Goal: Task Accomplishment & Management: Manage account settings

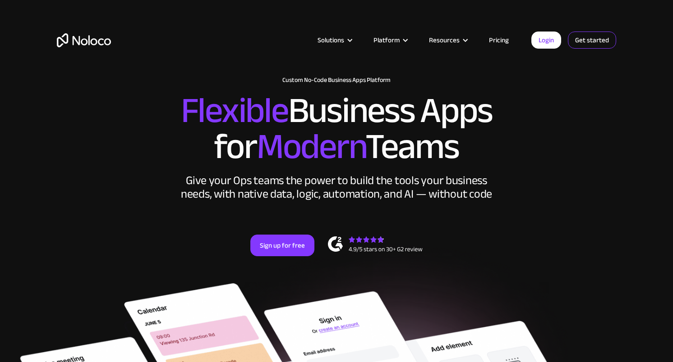
click at [585, 41] on link "Get started" at bounding box center [592, 40] width 48 height 17
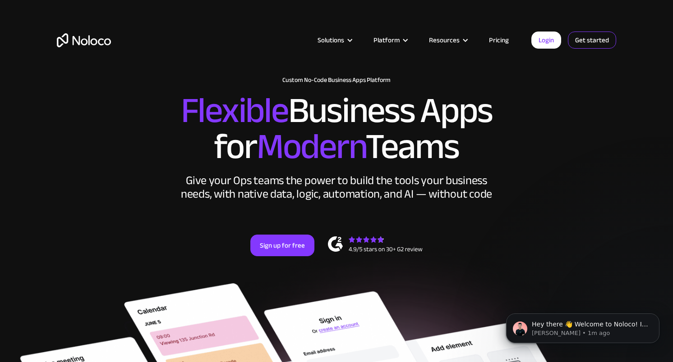
click at [598, 40] on link "Get started" at bounding box center [592, 40] width 48 height 17
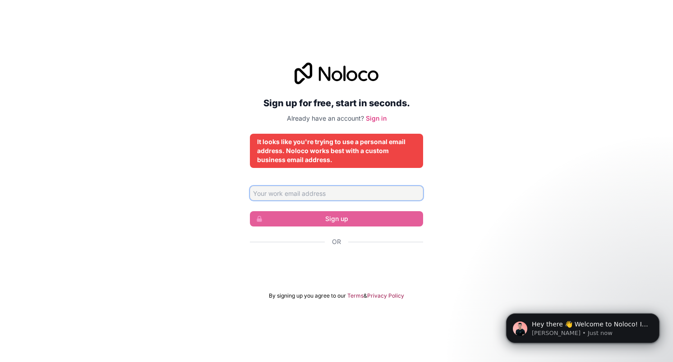
click at [269, 193] on input "Email address" at bounding box center [336, 193] width 173 height 14
type input "juan_diaz@dpsk12.net"
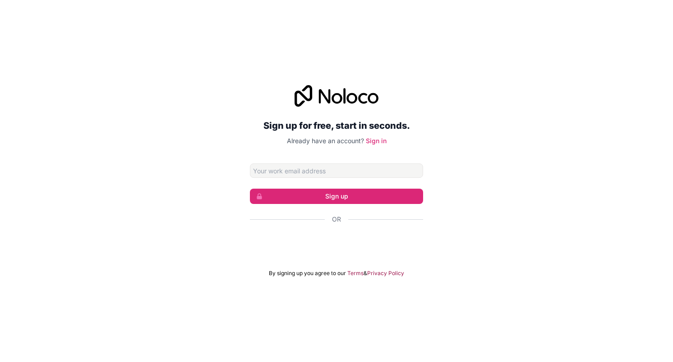
click at [289, 171] on input "Email address" at bounding box center [336, 171] width 173 height 14
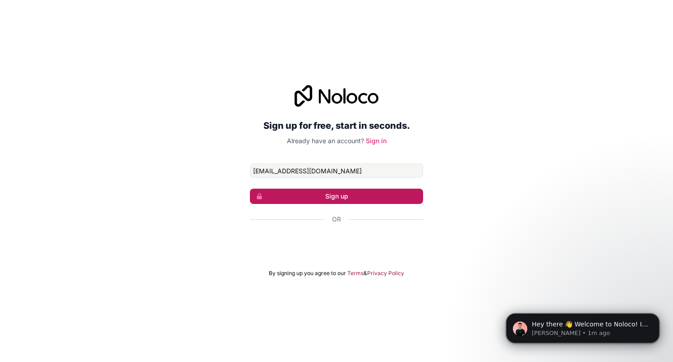
type input "[EMAIL_ADDRESS][DOMAIN_NAME]"
click at [359, 199] on button "Sign up" at bounding box center [336, 196] width 173 height 15
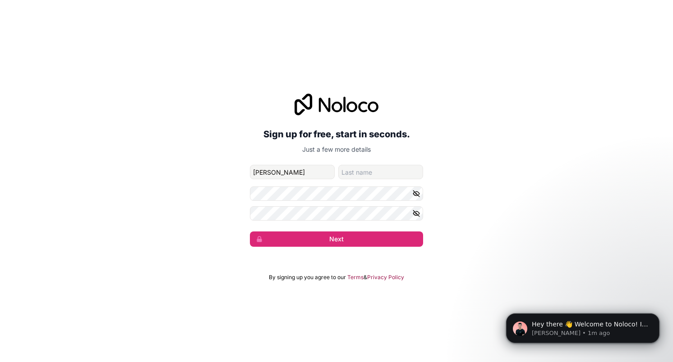
type input "[PERSON_NAME]"
type input "s"
type input "[PERSON_NAME]"
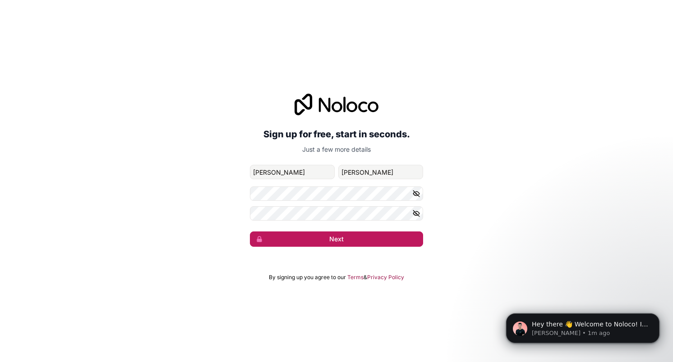
click at [352, 240] on button "Next" at bounding box center [336, 239] width 173 height 15
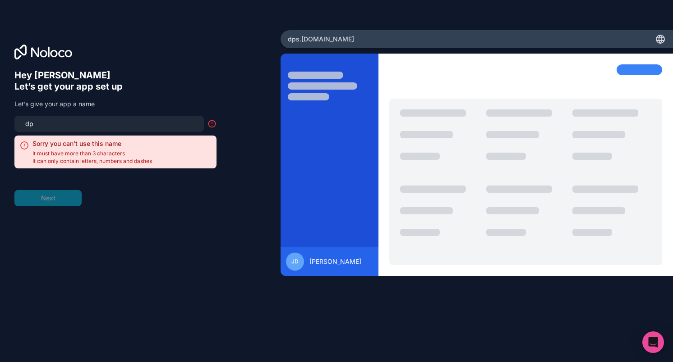
type input "d"
type input "i"
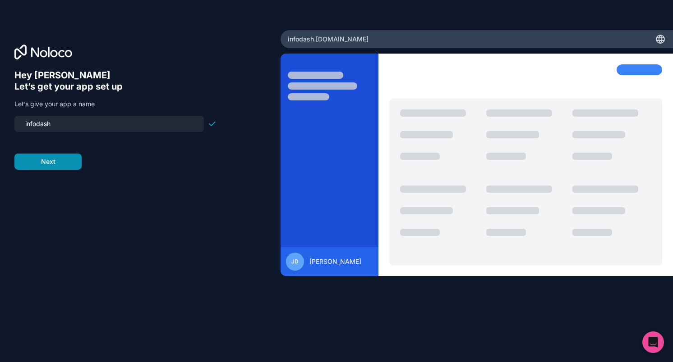
type input "infodash"
click at [37, 161] on button "Next" at bounding box center [47, 162] width 67 height 16
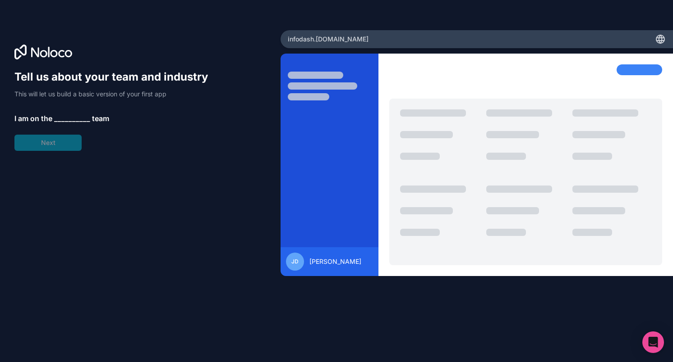
click at [65, 119] on span "__________" at bounding box center [72, 118] width 36 height 11
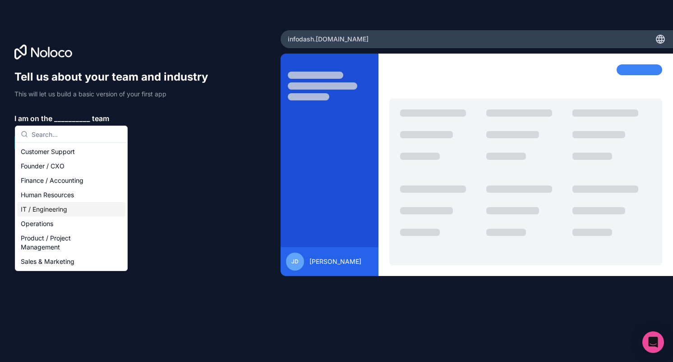
click at [102, 210] on div "IT / Engineering" at bounding box center [71, 209] width 108 height 14
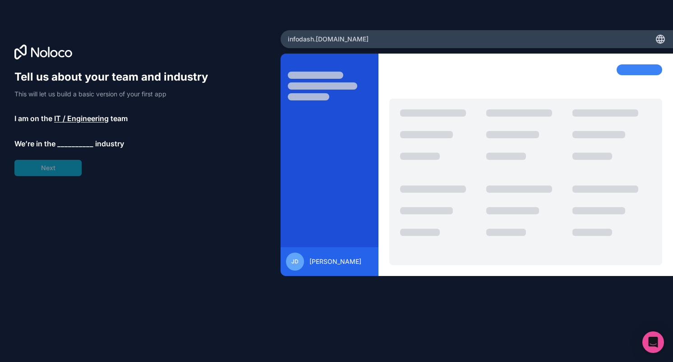
click at [68, 140] on span "__________" at bounding box center [75, 143] width 36 height 11
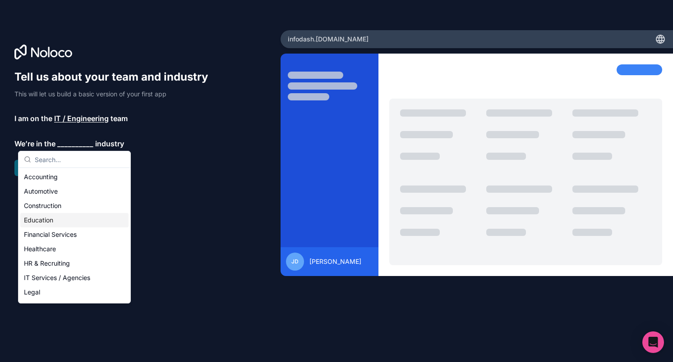
click at [58, 222] on div "Education" at bounding box center [74, 220] width 108 height 14
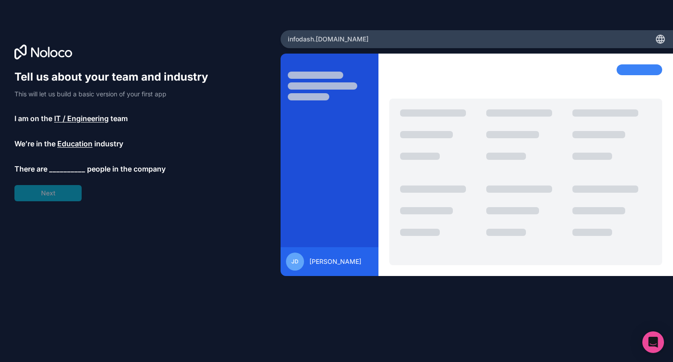
click at [70, 166] on span "__________" at bounding box center [67, 169] width 36 height 11
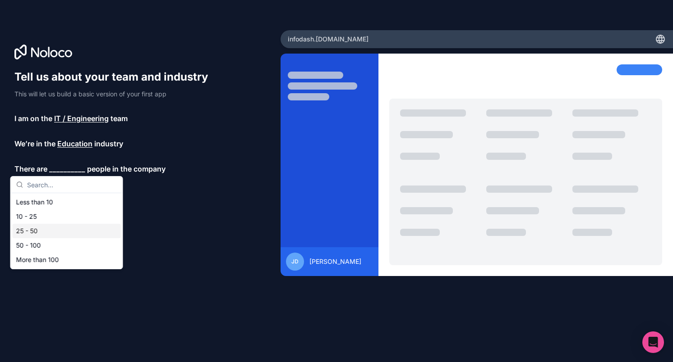
click at [21, 227] on div "25 - 50" at bounding box center [67, 231] width 108 height 14
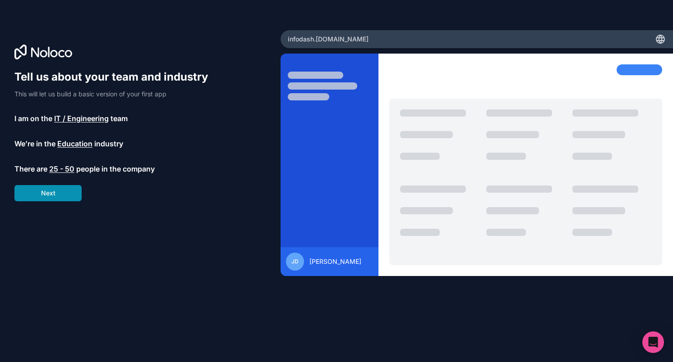
click at [36, 199] on button "Next" at bounding box center [47, 193] width 67 height 16
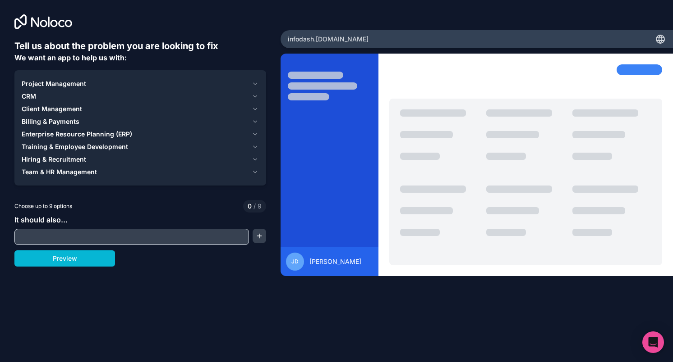
click at [255, 85] on icon "button" at bounding box center [255, 83] width 7 height 7
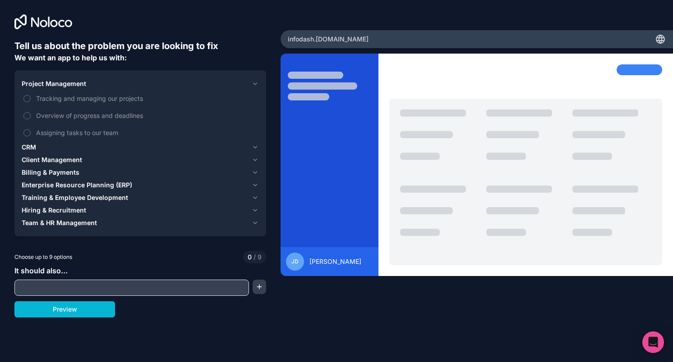
click at [252, 158] on icon "button" at bounding box center [255, 159] width 7 height 7
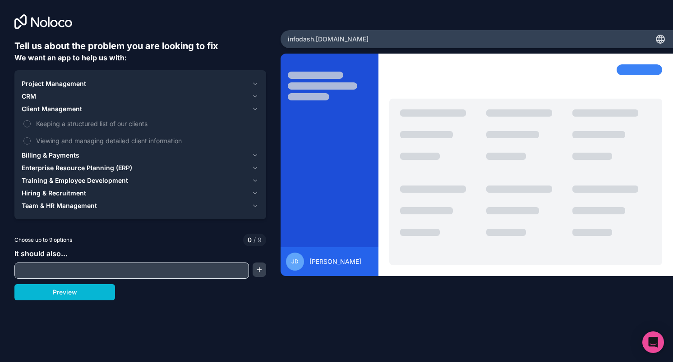
click at [252, 170] on icon "button" at bounding box center [255, 168] width 7 height 7
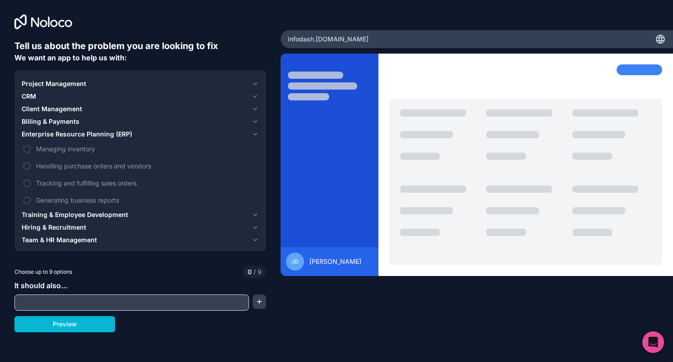
click at [255, 214] on icon "button" at bounding box center [255, 214] width 7 height 7
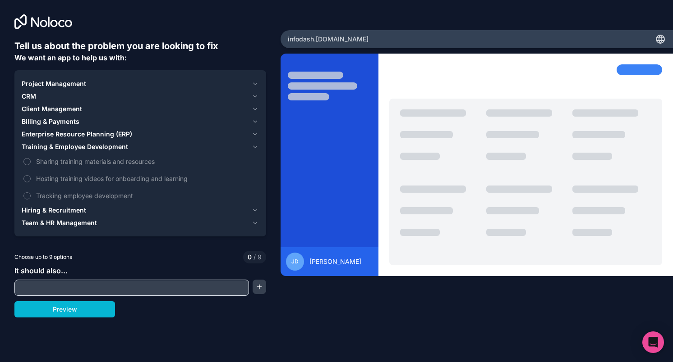
click at [251, 232] on div "Project Management CRM Client Management Billing & Payments Enterprise Resource…" at bounding box center [140, 153] width 252 height 166
click at [258, 223] on div "Project Management CRM Client Management Billing & Payments Enterprise Resource…" at bounding box center [140, 153] width 252 height 166
click at [255, 225] on icon "button" at bounding box center [255, 223] width 7 height 7
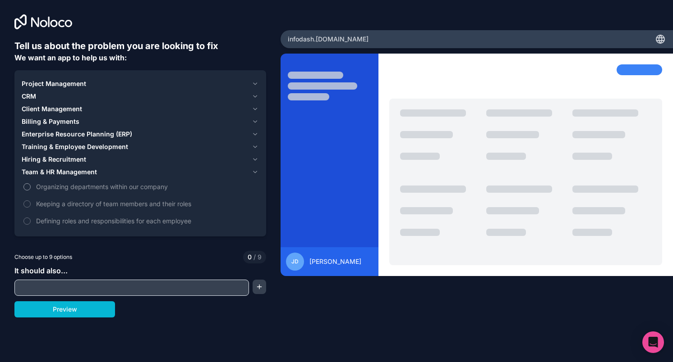
click at [28, 184] on button "Organizing departments within our company" at bounding box center [26, 186] width 7 height 7
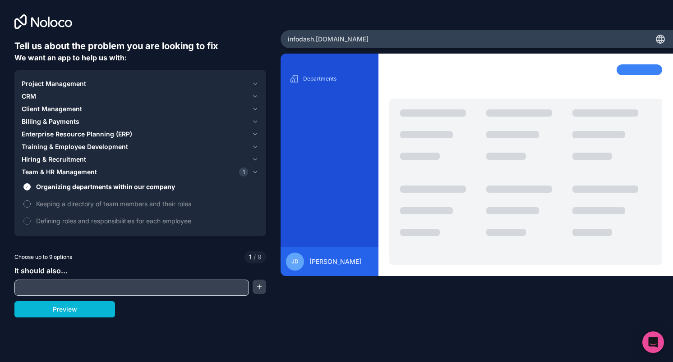
click at [31, 206] on label "Keeping a directory of team members and their roles" at bounding box center [140, 204] width 237 height 17
click at [31, 206] on button "Keeping a directory of team members and their roles" at bounding box center [26, 204] width 7 height 7
click at [253, 162] on icon "button" at bounding box center [255, 159] width 7 height 7
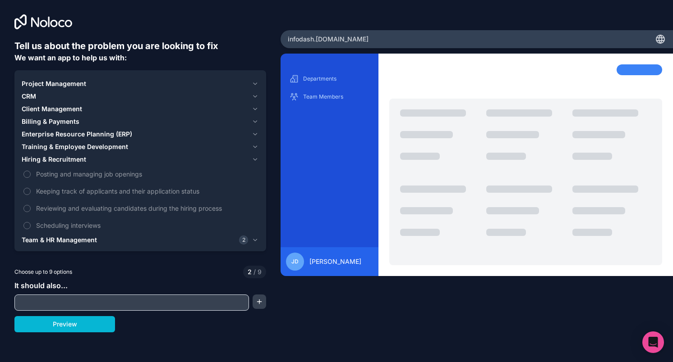
click at [101, 146] on span "Training & Employee Development" at bounding box center [75, 146] width 106 height 9
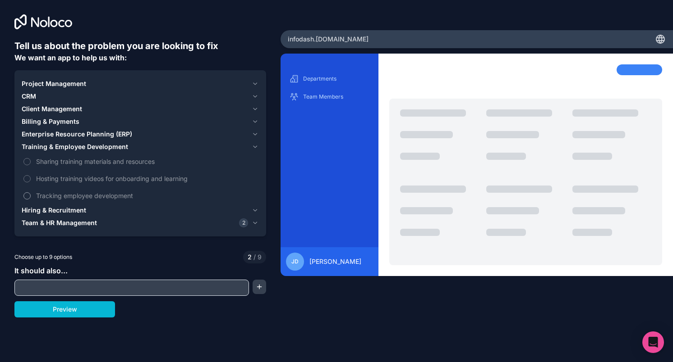
click at [28, 194] on button "Tracking employee development" at bounding box center [26, 196] width 7 height 7
click at [51, 130] on span "Enterprise Resource Planning (ERP)" at bounding box center [77, 134] width 110 height 9
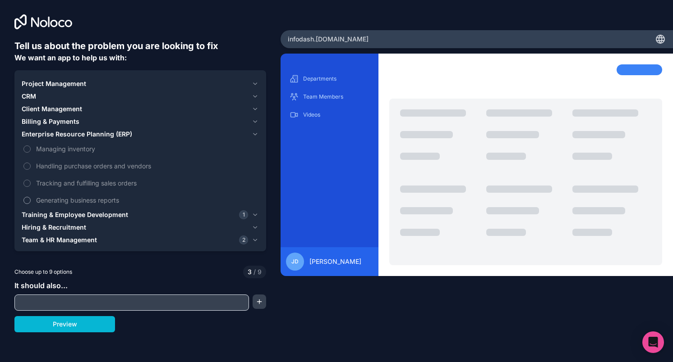
click at [30, 199] on button "Generating business reports" at bounding box center [26, 200] width 7 height 7
click at [28, 300] on input "text" at bounding box center [132, 303] width 230 height 13
type input "W"
click at [73, 305] on input "Problems" at bounding box center [132, 303] width 230 height 13
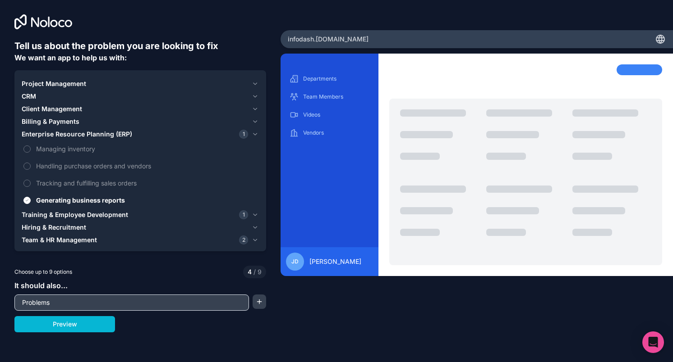
click at [73, 305] on input "Problems" at bounding box center [132, 303] width 230 height 13
paste input "Apps Script would turn your Google Sheet into a full check-in/check-out system …"
click at [257, 300] on button "button" at bounding box center [259, 302] width 14 height 14
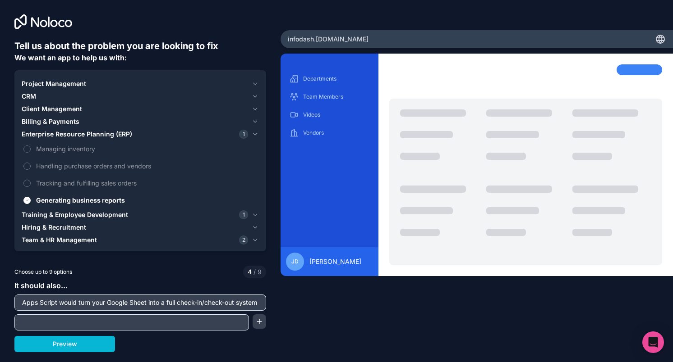
click at [38, 305] on input "Apps Script would turn your Google Sheet into a full check-in/check-out system …" at bounding box center [140, 303] width 247 height 13
click at [66, 304] on input "Apps Script would turn your Google Sheet into a full check-in/check-out system …" at bounding box center [140, 303] width 247 height 13
drag, startPoint x: 57, startPoint y: 303, endPoint x: -5, endPoint y: 301, distance: 62.2
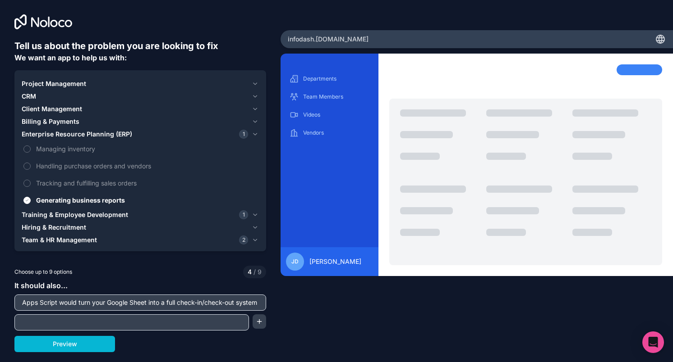
click at [0, 301] on html "Tell us about the problem you are looking to fix We want an app to help us with…" at bounding box center [336, 181] width 673 height 362
click at [133, 302] on input "would turn your Google Sheet into a full check-in/check-out system for phonics …" at bounding box center [140, 303] width 247 height 13
drag, startPoint x: 133, startPoint y: 302, endPoint x: 116, endPoint y: 300, distance: 16.8
click at [116, 300] on input "would turn your Google Sheet into a full check-in/check-out system for phonics …" at bounding box center [140, 303] width 247 height 13
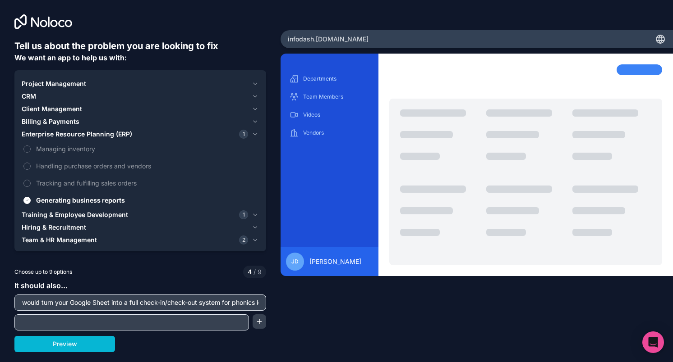
drag, startPoint x: 134, startPoint y: 301, endPoint x: -5, endPoint y: 300, distance: 138.9
click at [0, 300] on html "Tell us about the problem you are looking to fix We want an app to help us with…" at bounding box center [336, 181] width 673 height 362
drag, startPoint x: 202, startPoint y: 305, endPoint x: 268, endPoint y: 302, distance: 66.4
click at [268, 302] on div "Tell us about the problem you are looking to fix We want an app to help us with…" at bounding box center [140, 151] width 280 height 302
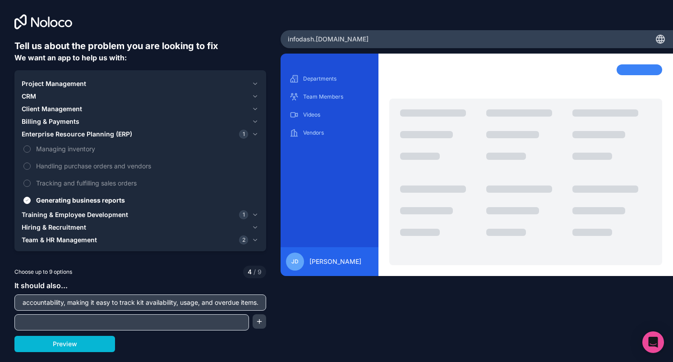
type input "keeping a full check-in/check-out system for phonics kits. It"
click at [174, 299] on input "keeping a full check-in/check-out system for phonics kits. It" at bounding box center [140, 303] width 247 height 13
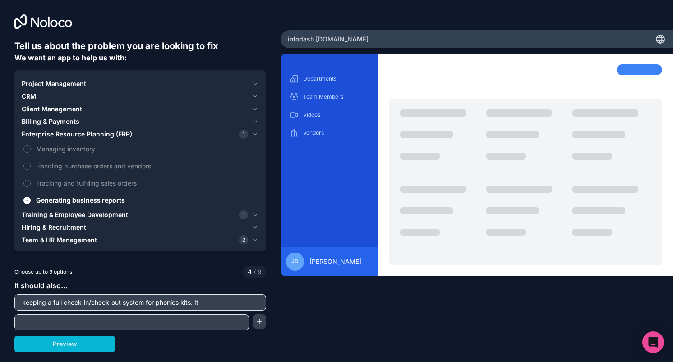
click at [174, 299] on input "keeping a full check-in/check-out system for phonics kits. It" at bounding box center [140, 303] width 247 height 13
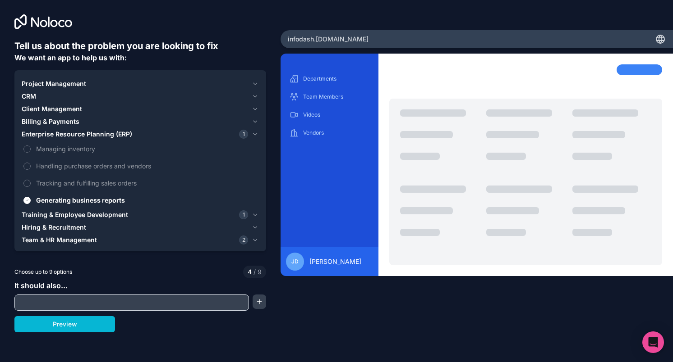
paste input "manually analyzing large raw data exports from literacy assessments. This inclu…"
click at [87, 305] on input "manually analyzing large raw data exports from literacy assessments. This inclu…" at bounding box center [132, 303] width 230 height 13
drag, startPoint x: 102, startPoint y: 304, endPoint x: -5, endPoint y: 295, distance: 107.2
click at [0, 295] on html "Tell us about the problem you are looking to fix We want an app to help us with…" at bounding box center [336, 181] width 673 height 362
click at [54, 302] on input "manually analyzing large raw data exports from literacy assessments. This inclu…" at bounding box center [132, 303] width 230 height 13
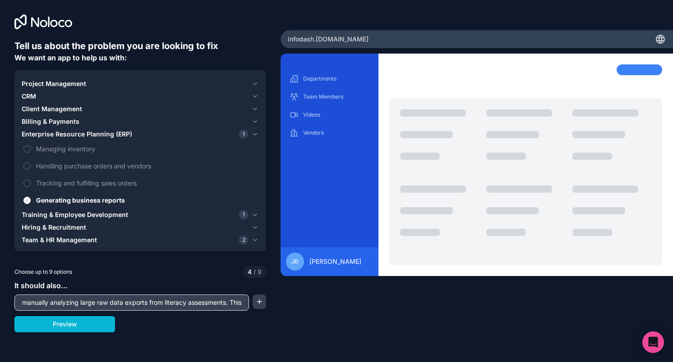
click at [218, 300] on input "manually analyzing large raw data exports from literacy assessments. This inclu…" at bounding box center [132, 303] width 230 height 13
drag, startPoint x: 233, startPoint y: 303, endPoint x: 284, endPoint y: 307, distance: 51.1
click at [284, 307] on div "Tell us about the problem you are looking to fix We want an app to help us with…" at bounding box center [336, 181] width 673 height 362
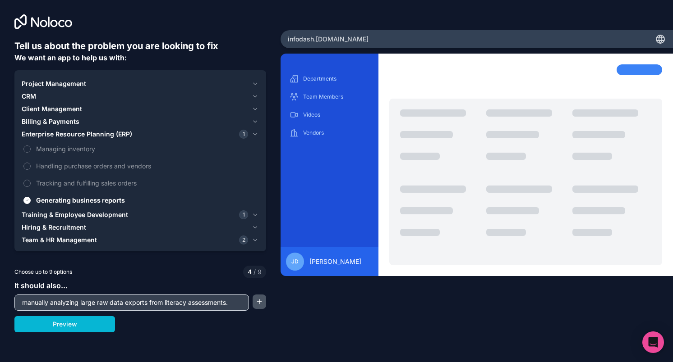
type input "manually analyzing large raw data exports from literacy assessments."
click at [260, 300] on button "button" at bounding box center [259, 302] width 14 height 14
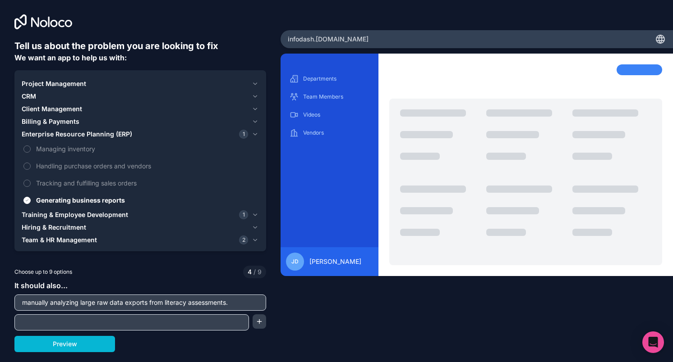
click at [82, 318] on input "text" at bounding box center [132, 323] width 230 height 13
paste input "This includes filtering Kindergarten beginning-of-year data, comparing scores t…"
drag, startPoint x: 60, startPoint y: 324, endPoint x: -5, endPoint y: 317, distance: 64.9
click at [0, 317] on html "Tell us about the problem you are looking to fix We want an app to help us with…" at bounding box center [336, 181] width 673 height 362
click at [62, 321] on input "This includes filtering Kindergarten beginning-of-year data, comparing scores t…" at bounding box center [132, 323] width 230 height 13
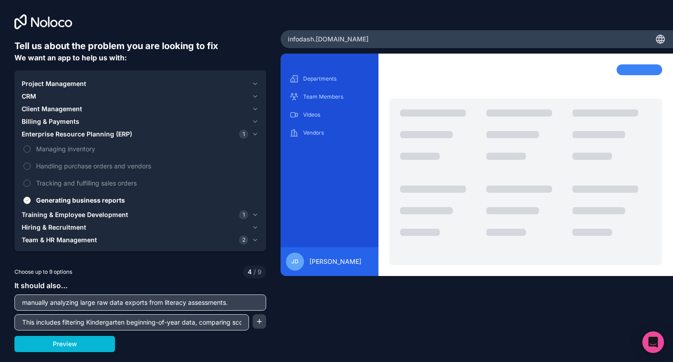
drag, startPoint x: 62, startPoint y: 324, endPoint x: -5, endPoint y: 322, distance: 67.2
click at [0, 322] on html "Tell us about the problem you are looking to fix We want an app to help us with…" at bounding box center [336, 181] width 673 height 362
click at [65, 325] on input "filtering Kindergarten beginning-of-year data, comparing scores to benchmark cu…" at bounding box center [132, 323] width 230 height 13
drag, startPoint x: 155, startPoint y: 325, endPoint x: 202, endPoint y: 328, distance: 47.4
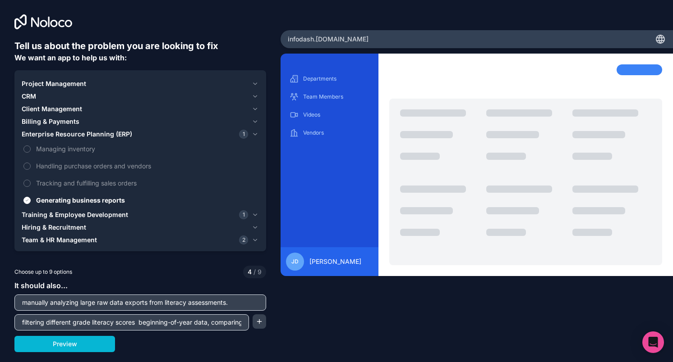
click at [202, 328] on input "filtering different grade literacy scores beginning-of-year data, comparing sco…" at bounding box center [132, 323] width 230 height 13
click at [182, 327] on input "filtering different grade literacy scores beginning-of-year data, comparing sco…" at bounding box center [132, 323] width 230 height 13
drag, startPoint x: 181, startPoint y: 321, endPoint x: 229, endPoint y: 321, distance: 47.3
click at [229, 321] on input "filtering different grade literacy scores beginning-of-year data, comparing sco…" at bounding box center [132, 323] width 230 height 13
click at [144, 324] on input "filtering different grade literacy scores beginning-of-year data, comparing sco…" at bounding box center [132, 323] width 230 height 13
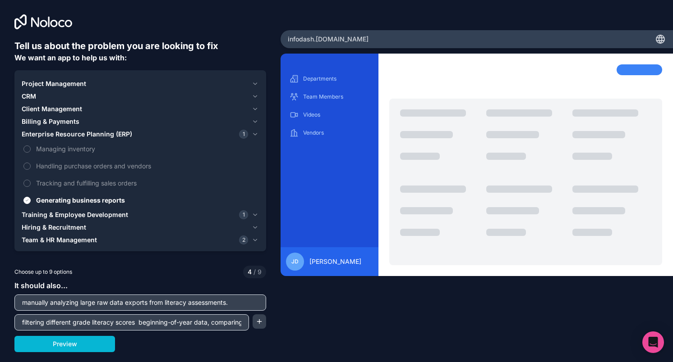
drag, startPoint x: 140, startPoint y: 324, endPoint x: 195, endPoint y: 322, distance: 55.1
click at [195, 322] on input "filtering different grade literacy scores beginning-of-year data, comparing sco…" at bounding box center [132, 323] width 230 height 13
drag, startPoint x: 216, startPoint y: 321, endPoint x: 247, endPoint y: 321, distance: 31.1
click at [247, 321] on div "filtering different grade literacy scores throughout the year data, comparing s…" at bounding box center [131, 323] width 234 height 16
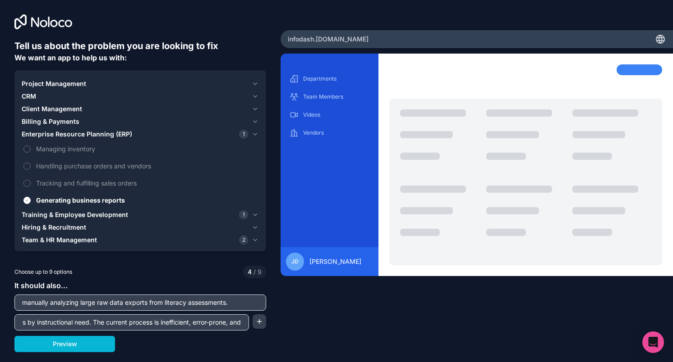
type input "filtering different grade literacy scores throughout the year data, comparing s…"
click at [261, 324] on button "button" at bounding box center [259, 322] width 14 height 14
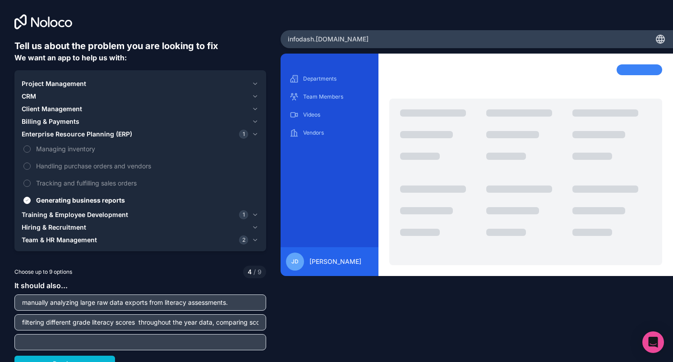
click at [69, 345] on input "text" at bounding box center [140, 342] width 247 height 13
paste input "process by pulling Kinder assessment data directly from raw files, applying ben…"
drag, startPoint x: 69, startPoint y: 345, endPoint x: -5, endPoint y: 331, distance: 75.2
click at [0, 331] on html "Tell us about the problem you are looking to fix We want an app to help us with…" at bounding box center [336, 181] width 673 height 362
click at [50, 342] on input "process by pulling Kinder assessment data directly from raw files, applying ben…" at bounding box center [140, 342] width 247 height 13
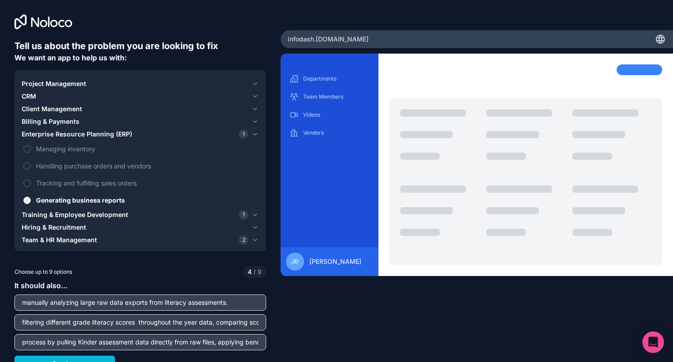
click at [91, 344] on input "process by pulling Kinder assessment data directly from raw files, applying ben…" at bounding box center [140, 342] width 247 height 13
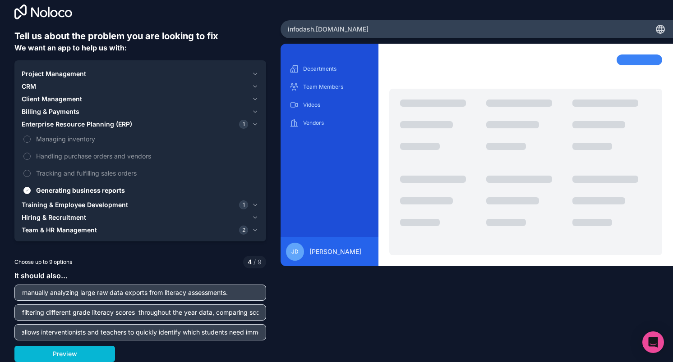
scroll to position [0, 1164]
drag, startPoint x: 197, startPoint y: 343, endPoint x: 338, endPoint y: 362, distance: 141.5
click at [338, 362] on html "Tell us about the problem you are looking to fix We want an app to help us with…" at bounding box center [336, 181] width 673 height 362
click at [235, 123] on div "Enterprise Resource Planning (ERP) 1" at bounding box center [135, 124] width 226 height 9
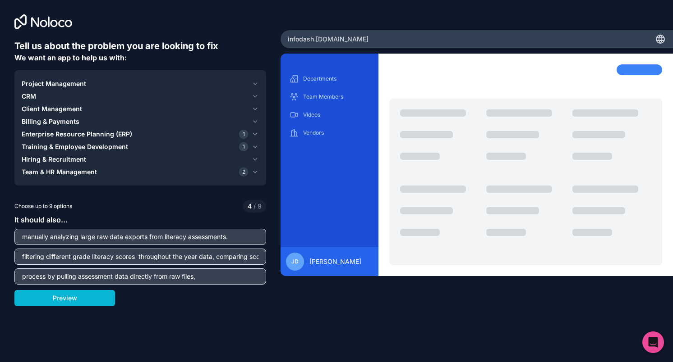
click at [235, 134] on div "Enterprise Resource Planning (ERP) 1" at bounding box center [135, 134] width 226 height 9
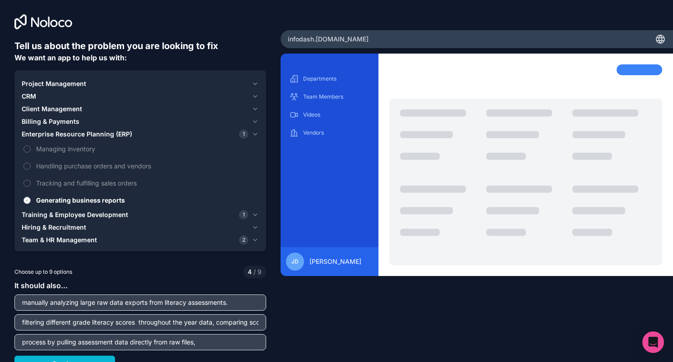
click at [27, 201] on button "Generating business reports" at bounding box center [26, 200] width 7 height 7
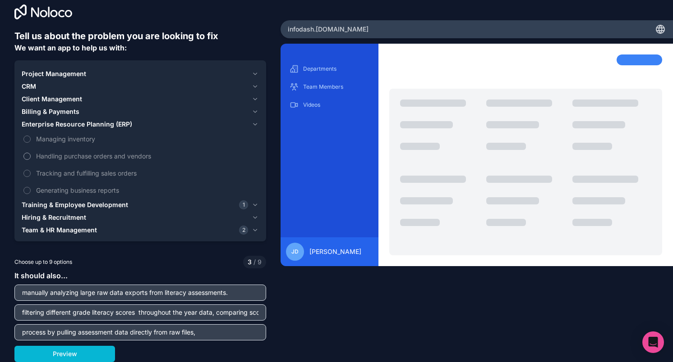
scroll to position [9, 0]
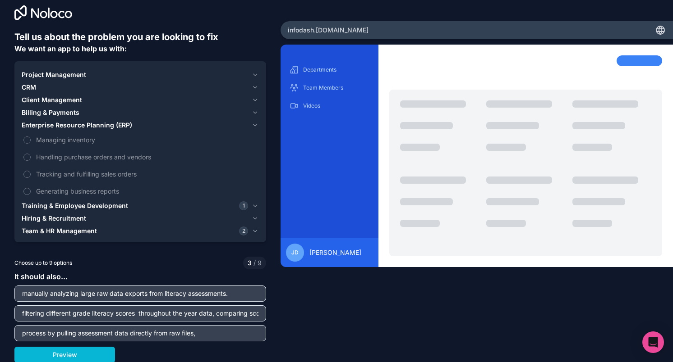
click at [325, 333] on div "Tell us about the problem you are looking to fix We want an app to help us with…" at bounding box center [336, 181] width 673 height 362
click at [221, 201] on button "Training & Employee Development 1" at bounding box center [140, 206] width 237 height 13
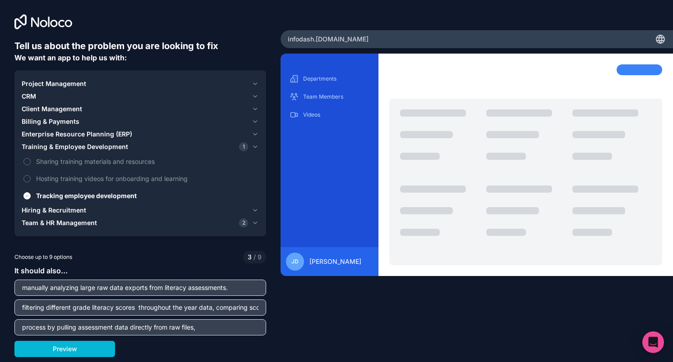
scroll to position [0, 0]
click at [25, 197] on button "Tracking employee development" at bounding box center [26, 196] width 7 height 7
click at [151, 256] on div "Choose up to 9 options 2 / 9" at bounding box center [140, 257] width 252 height 13
click at [344, 319] on div "Departments Team Members jd juan diaz" at bounding box center [476, 193] width 392 height 279
click at [203, 331] on input "process by pulling assessment data directly from raw files," at bounding box center [140, 327] width 247 height 13
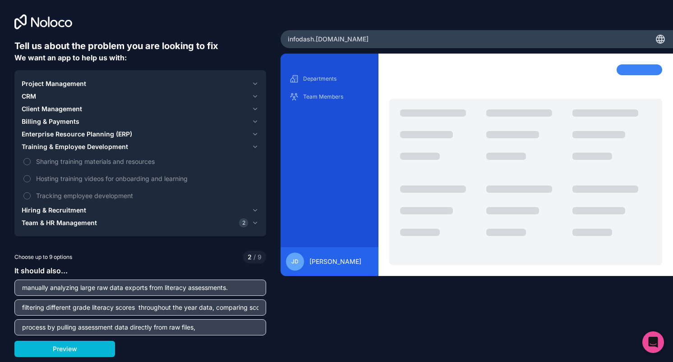
paste input "applying benchmark criteria for alphabetic principle (LNF/FNL) and phonemic awa…"
type input "process by pulling assessment data directly from raw files, applying benchmark …"
click at [89, 349] on button "Preview" at bounding box center [64, 349] width 101 height 16
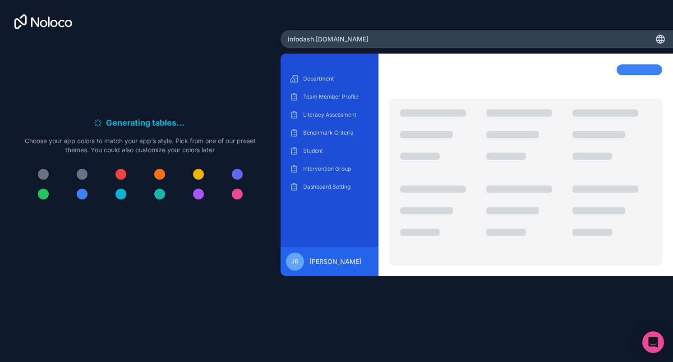
click at [80, 195] on div at bounding box center [82, 194] width 11 height 11
click at [116, 195] on div at bounding box center [120, 194] width 11 height 11
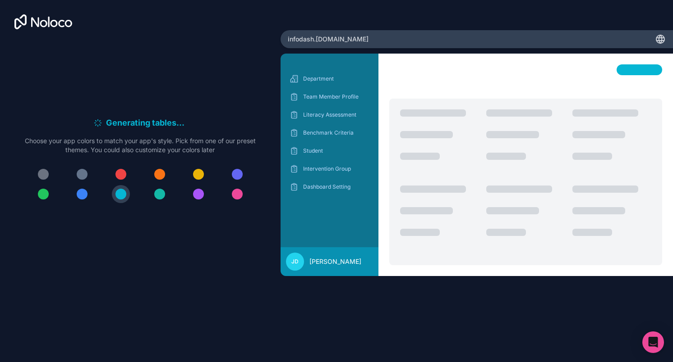
click at [165, 196] on button at bounding box center [160, 194] width 18 height 18
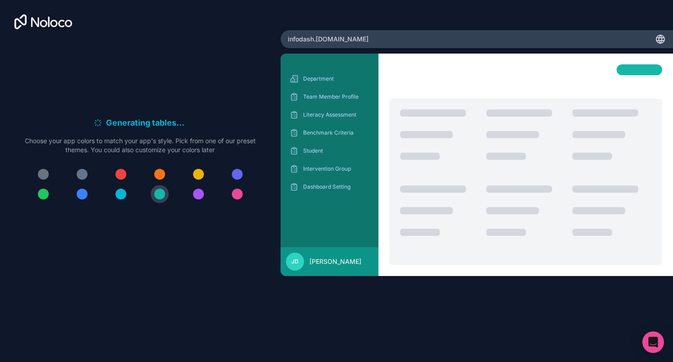
click at [45, 194] on div at bounding box center [43, 194] width 11 height 11
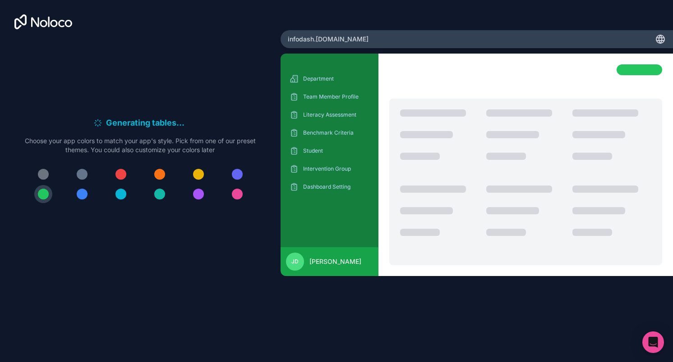
click at [161, 196] on div at bounding box center [159, 194] width 11 height 11
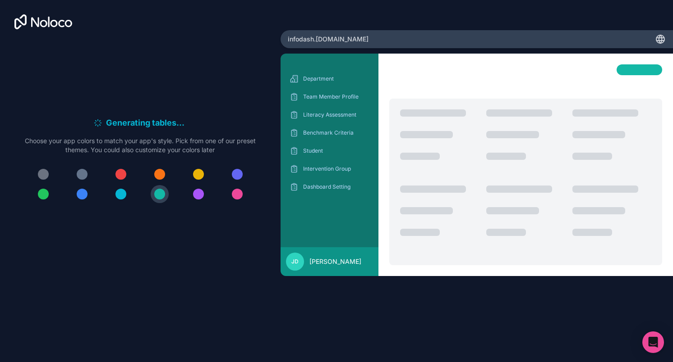
click at [118, 193] on div at bounding box center [120, 194] width 11 height 11
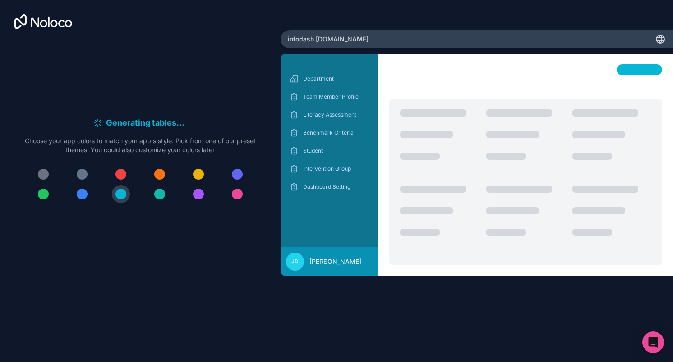
click at [80, 194] on div at bounding box center [82, 194] width 11 height 11
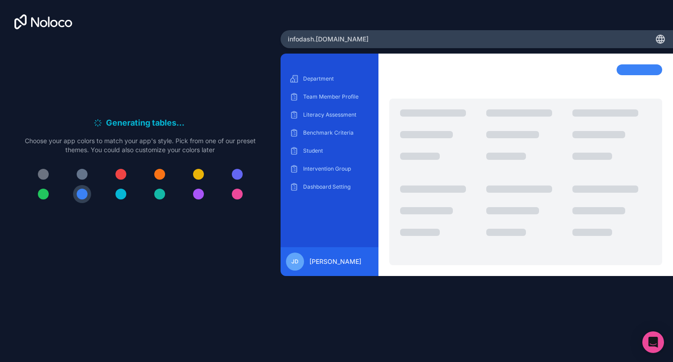
click at [157, 195] on div at bounding box center [159, 194] width 11 height 11
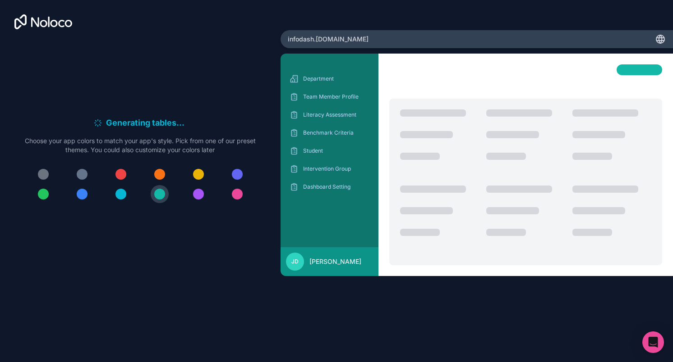
click at [78, 194] on div at bounding box center [82, 194] width 11 height 11
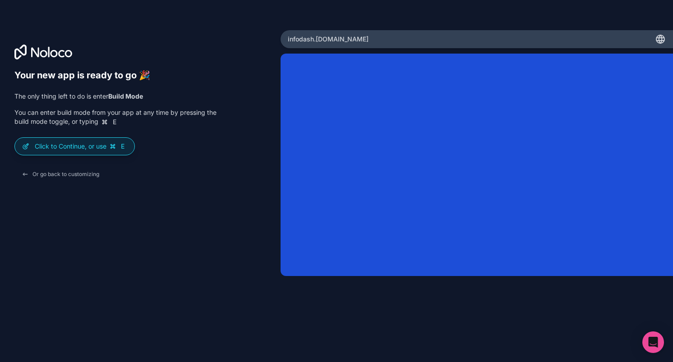
click at [122, 166] on div "Your new app is ready to go 🎉 The only thing left to do is enter Build Mode You…" at bounding box center [115, 126] width 202 height 113
click at [57, 148] on p "Click to Continue, or use E" at bounding box center [81, 146] width 92 height 9
click at [72, 146] on p "Click to Continue, or use E" at bounding box center [81, 146] width 92 height 9
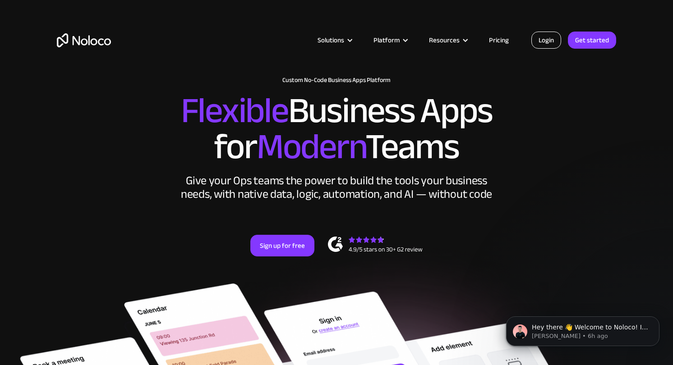
click at [553, 44] on link "Login" at bounding box center [546, 40] width 30 height 17
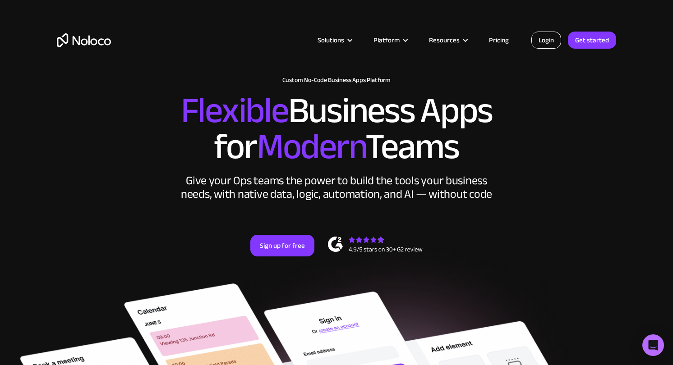
click at [540, 35] on link "Login" at bounding box center [546, 40] width 30 height 17
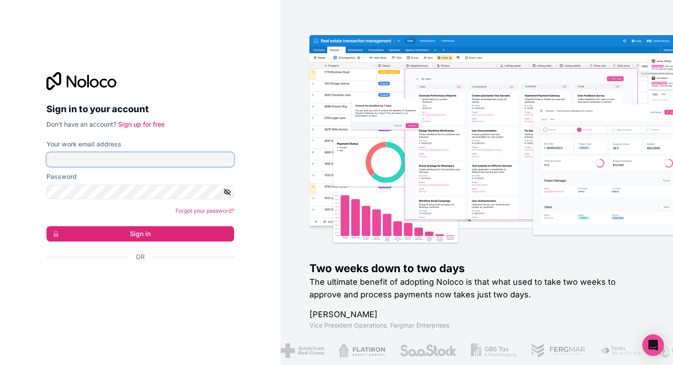
click at [139, 159] on input "Your work email address" at bounding box center [140, 159] width 188 height 14
type input "Juan_diaz@dpsk12.net"
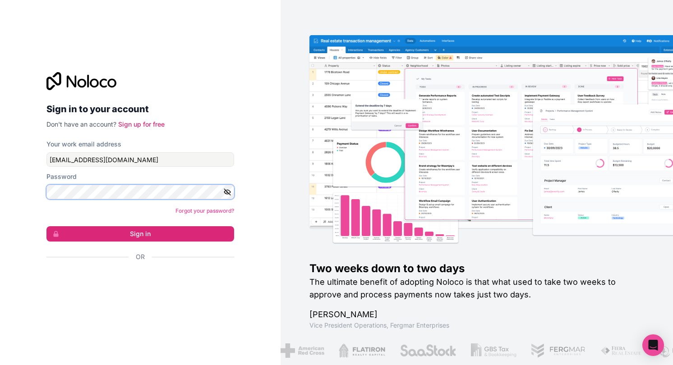
click at [46, 226] on button "Sign in" at bounding box center [140, 233] width 188 height 15
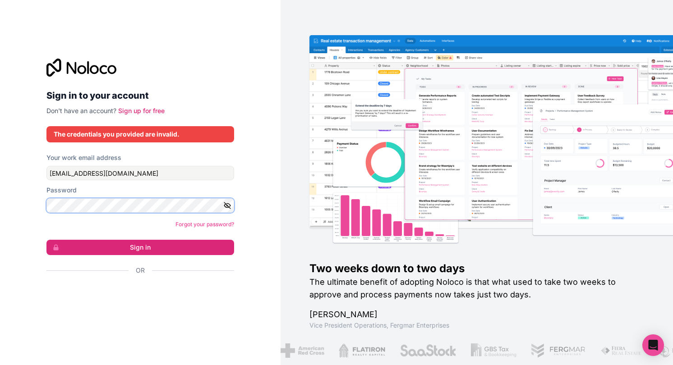
click at [46, 240] on button "Sign in" at bounding box center [140, 247] width 188 height 15
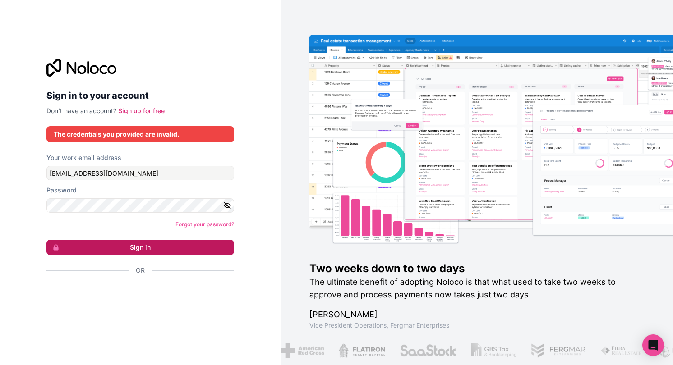
click at [138, 249] on button "Sign in" at bounding box center [140, 247] width 188 height 15
click at [178, 244] on button "Sign in" at bounding box center [140, 247] width 188 height 15
click at [174, 248] on button "Sign in" at bounding box center [140, 247] width 188 height 15
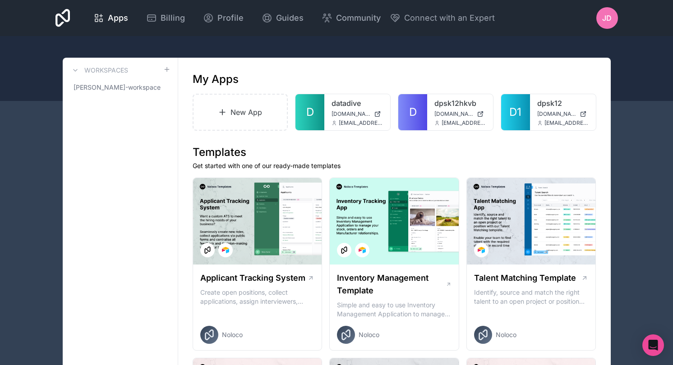
click at [610, 21] on span "jd" at bounding box center [606, 18] width 9 height 11
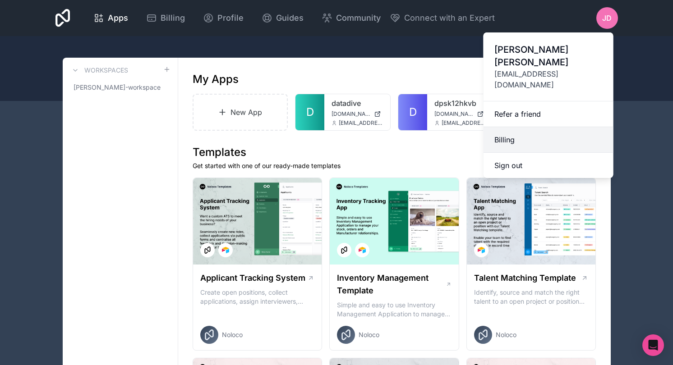
click at [505, 127] on link "Billing" at bounding box center [548, 140] width 130 height 26
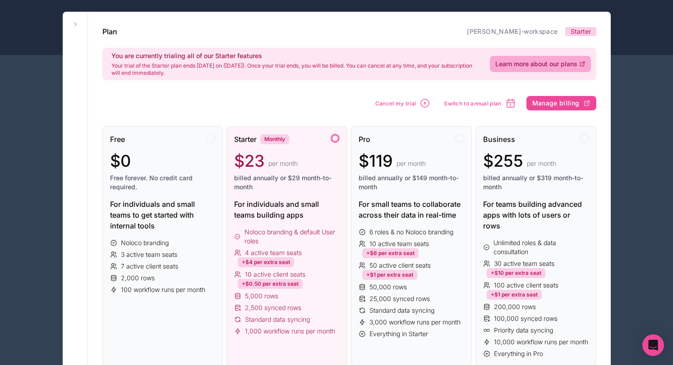
scroll to position [46, 0]
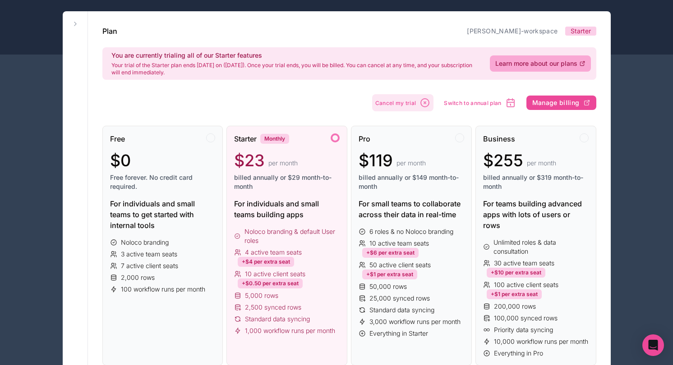
click at [402, 105] on span "Cancel my trial" at bounding box center [395, 103] width 41 height 7
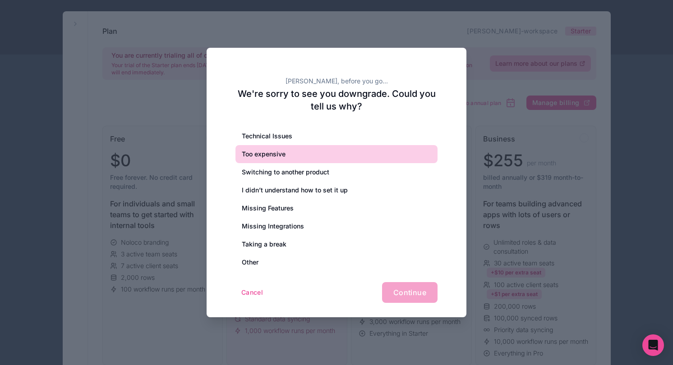
click at [291, 153] on div "Too expensive" at bounding box center [336, 154] width 202 height 18
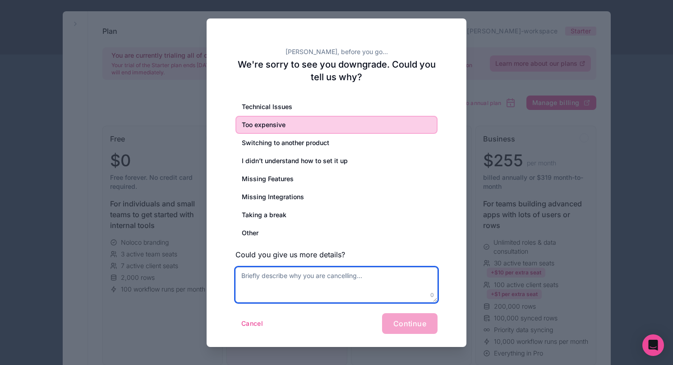
click at [284, 282] on textarea at bounding box center [336, 284] width 202 height 35
type textarea "na"
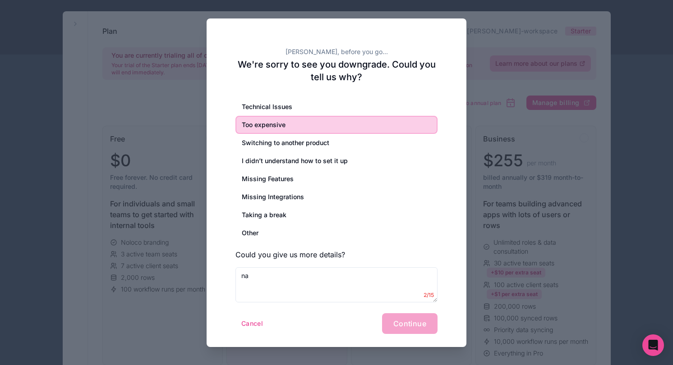
click at [293, 325] on div "Cancel Continue" at bounding box center [336, 323] width 202 height 21
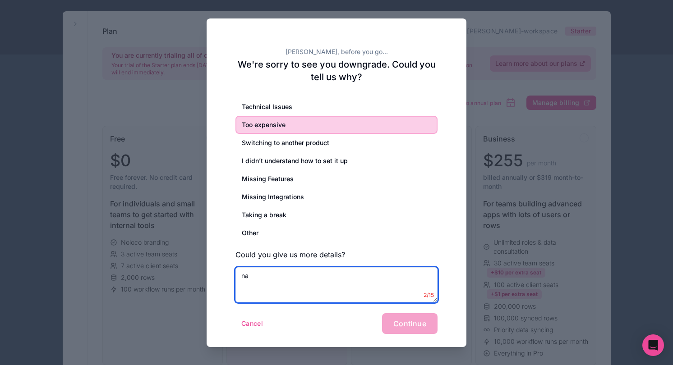
click at [313, 286] on textarea "na" at bounding box center [336, 284] width 202 height 35
type textarea "Cost is too expensive"
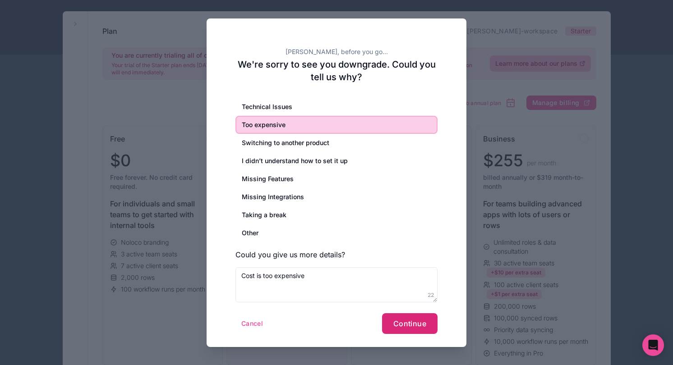
click at [399, 327] on button "Continue" at bounding box center [409, 323] width 55 height 21
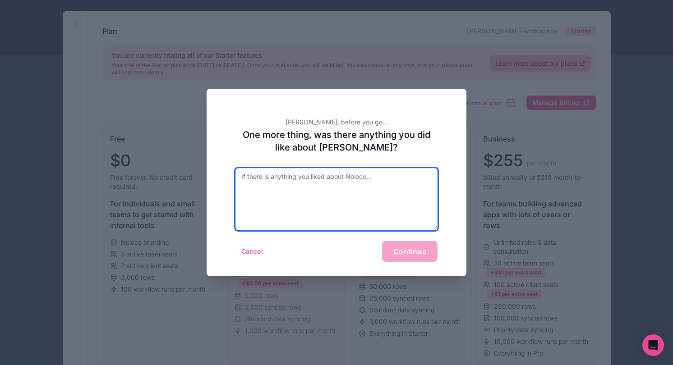
click at [317, 205] on textarea at bounding box center [336, 199] width 202 height 62
type textarea "NA"
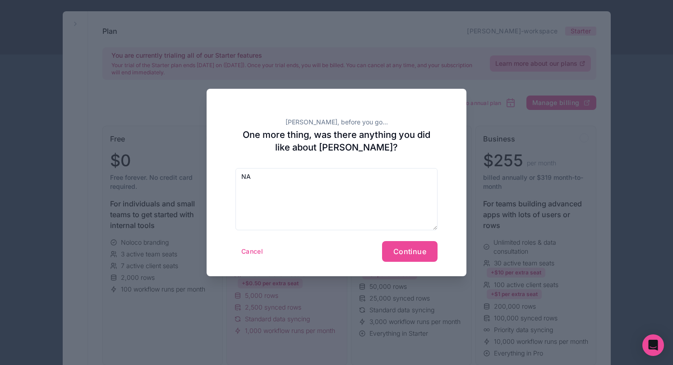
click at [413, 263] on div "[PERSON_NAME], before you go... One more thing, was there anything you did like…" at bounding box center [336, 183] width 260 height 188
click at [400, 252] on span "Continue" at bounding box center [409, 251] width 33 height 9
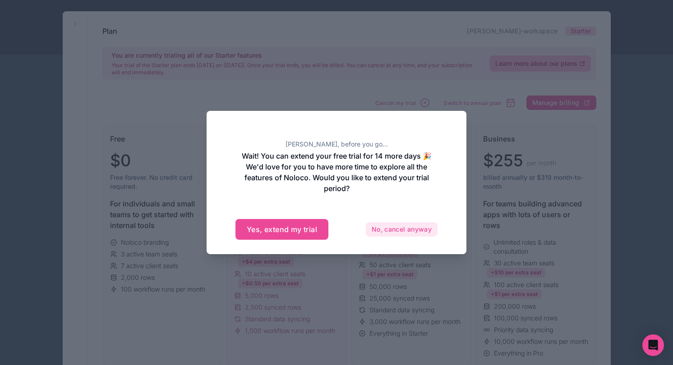
click at [379, 230] on button "No, cancel anyway" at bounding box center [402, 229] width 72 height 14
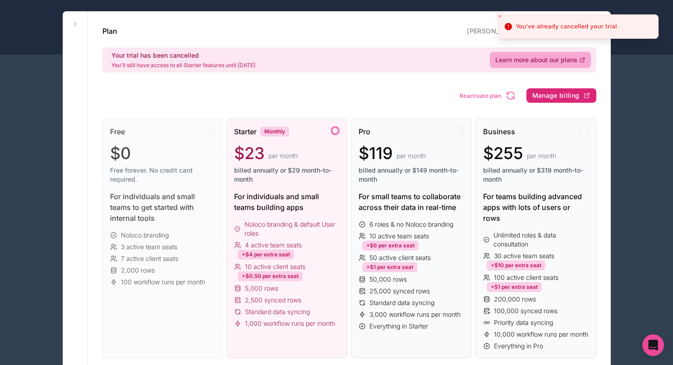
click at [559, 97] on span "Manage billing" at bounding box center [555, 96] width 47 height 8
